Goal: Information Seeking & Learning: Learn about a topic

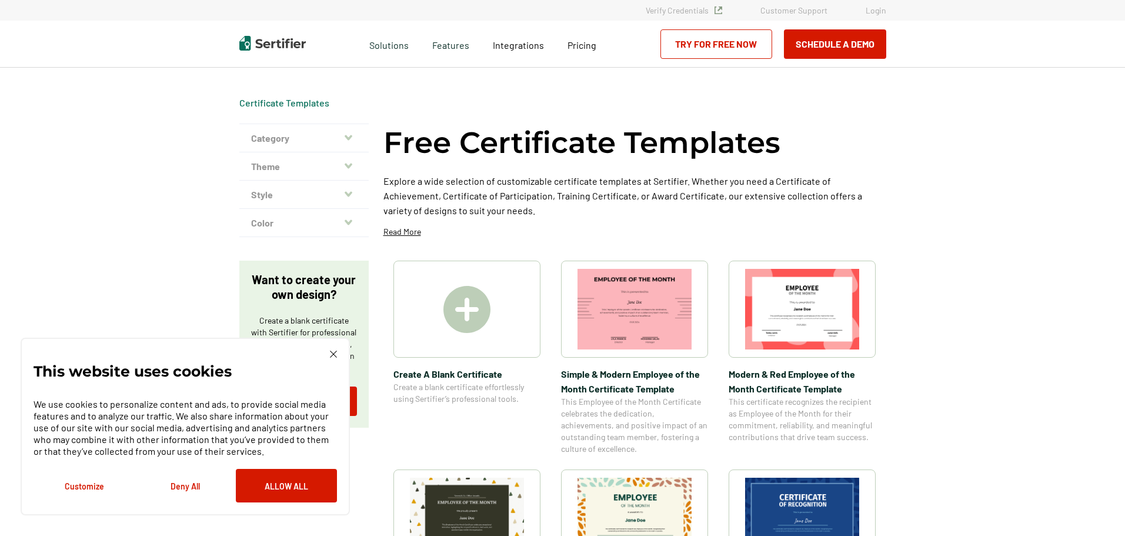
click at [469, 306] on img at bounding box center [466, 309] width 47 height 47
click at [348, 142] on icon "button" at bounding box center [349, 137] width 8 height 9
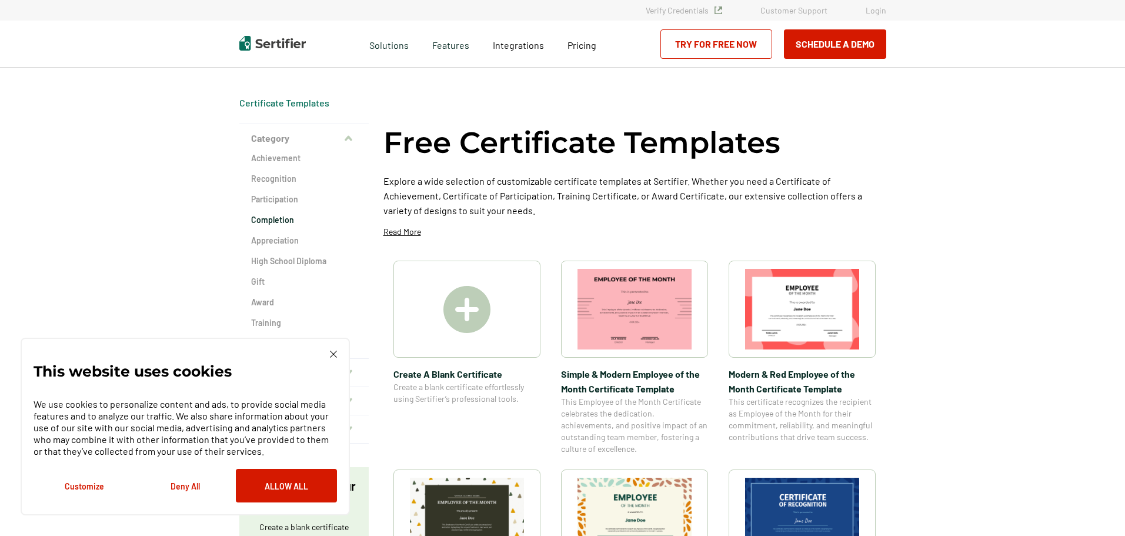
click at [289, 221] on h2 "Completion" at bounding box center [304, 220] width 106 height 12
